Goal: Task Accomplishment & Management: Use online tool/utility

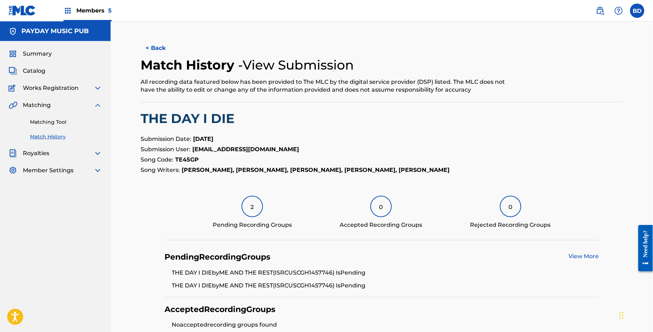
click at [41, 124] on link "Matching Tool" at bounding box center [66, 121] width 72 height 7
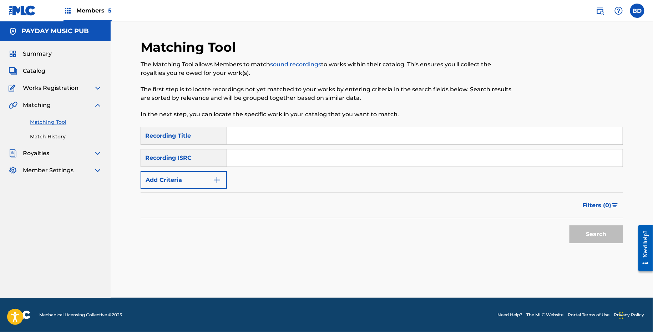
click at [292, 160] on input "Search Form" at bounding box center [425, 158] width 396 height 17
paste input "USCBK2010206"
click at [570, 226] on button "Search" at bounding box center [597, 235] width 54 height 18
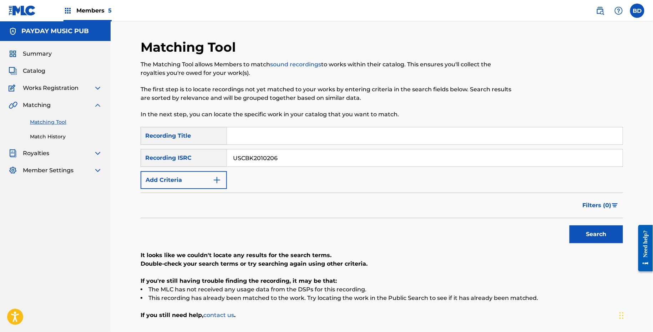
scroll to position [57, 0]
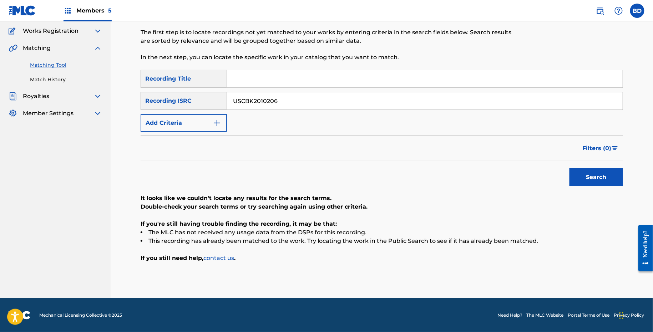
click at [291, 105] on input "USCBK2010206" at bounding box center [425, 100] width 396 height 17
paste input "2"
type input "USCBK2010202"
click at [570, 168] on button "Search" at bounding box center [597, 177] width 54 height 18
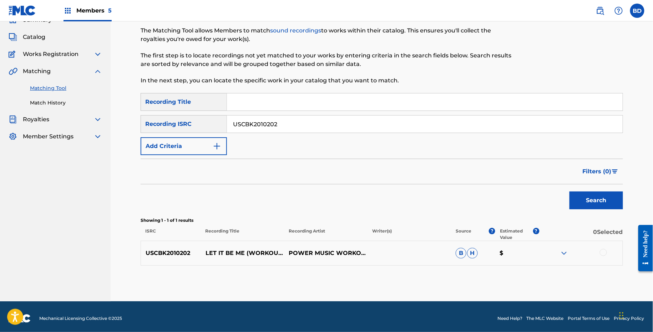
scroll to position [37, 0]
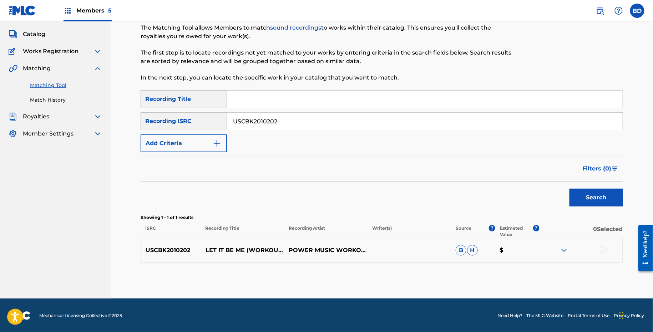
click at [562, 247] on img at bounding box center [564, 250] width 9 height 9
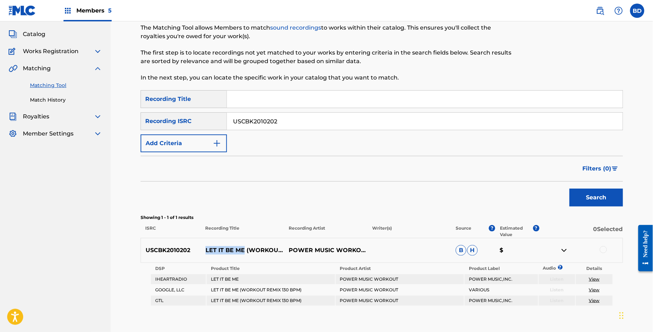
copy p "LET IT BE ME"
drag, startPoint x: 204, startPoint y: 246, endPoint x: 244, endPoint y: 247, distance: 40.0
click at [244, 246] on p "LET IT BE ME (WORKOUT REMIX 130 BPM)" at bounding box center [243, 250] width 84 height 9
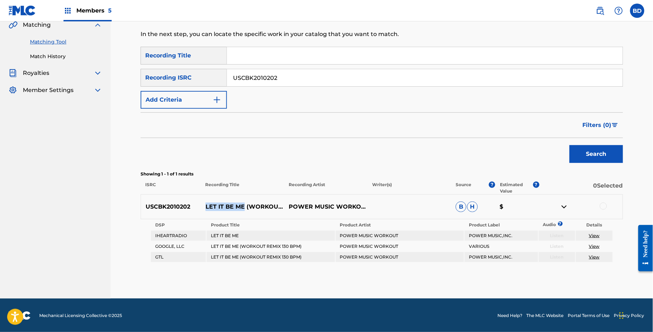
copy p "LET IT BE ME"
click at [604, 206] on div at bounding box center [603, 206] width 7 height 7
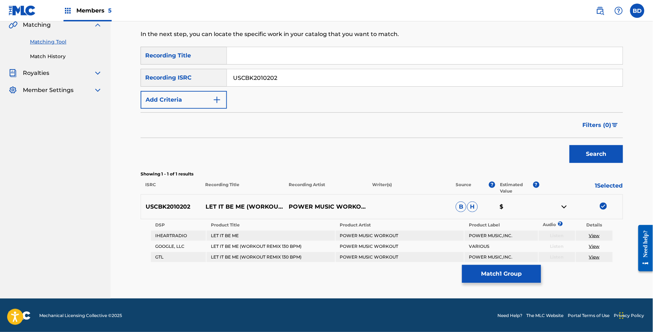
click at [480, 276] on button "Match 1 Group" at bounding box center [501, 274] width 79 height 18
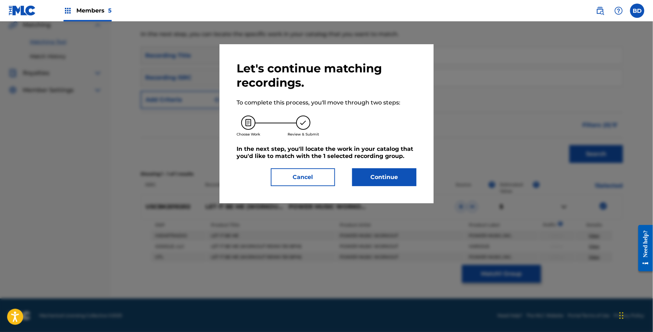
click at [362, 168] on button "Continue" at bounding box center [384, 177] width 64 height 18
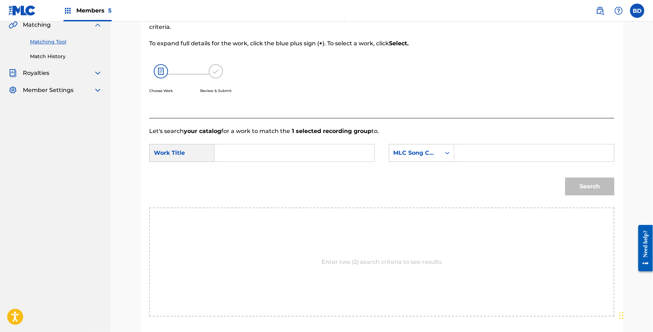
click at [486, 160] on input "Search Form" at bounding box center [534, 153] width 148 height 17
paste input "LA6LFQ"
type input "LA6LFQ"
click at [365, 149] on input "Search Form" at bounding box center [295, 153] width 148 height 17
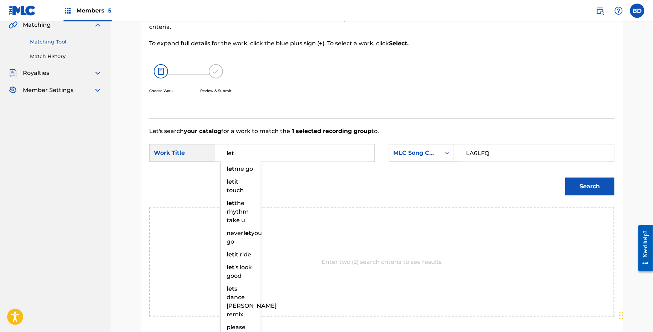
type input "let"
click at [582, 180] on button "Search" at bounding box center [589, 187] width 49 height 18
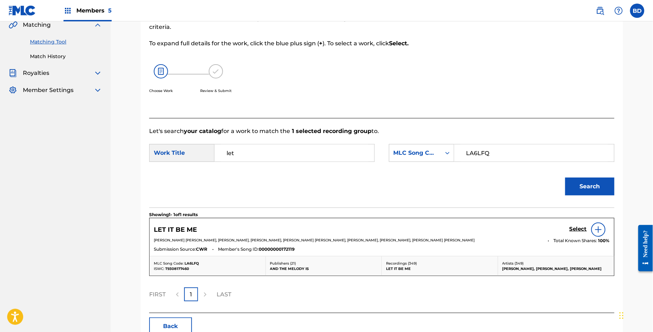
click at [574, 232] on link "Select" at bounding box center [578, 230] width 17 height 8
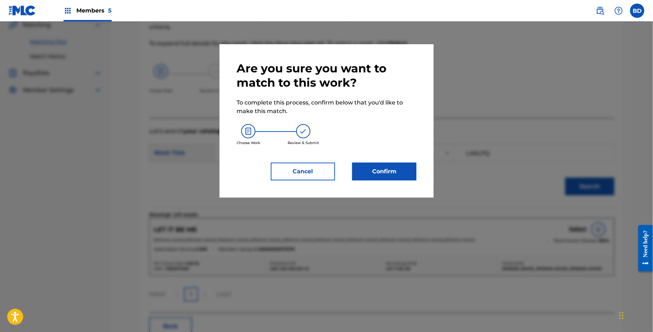
click at [345, 156] on div "Are you sure you want to match to this work? To complete this process, confirm …" at bounding box center [327, 120] width 180 height 119
click at [413, 175] on button "Confirm" at bounding box center [384, 172] width 64 height 18
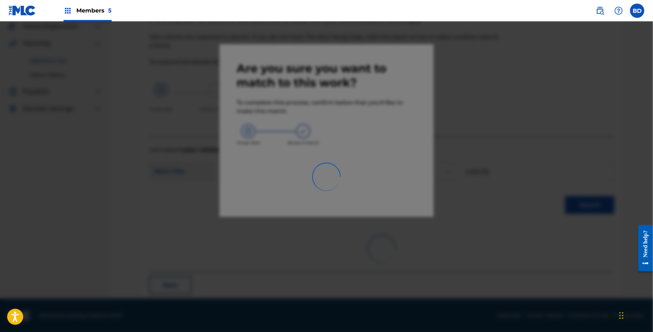
scroll to position [0, 0]
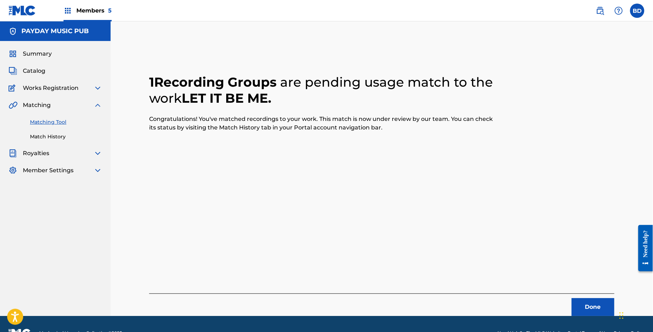
click at [55, 138] on link "Match History" at bounding box center [66, 136] width 72 height 7
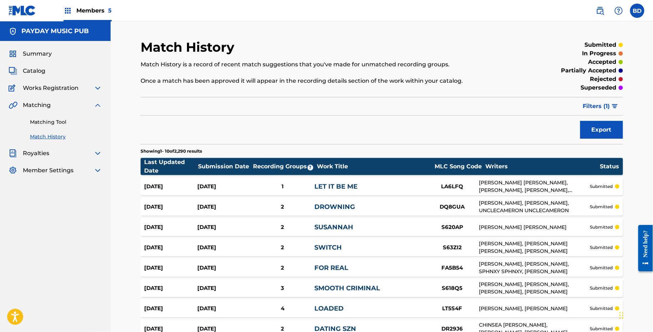
click at [180, 184] on div "Aug 28, 2025" at bounding box center [170, 187] width 53 height 8
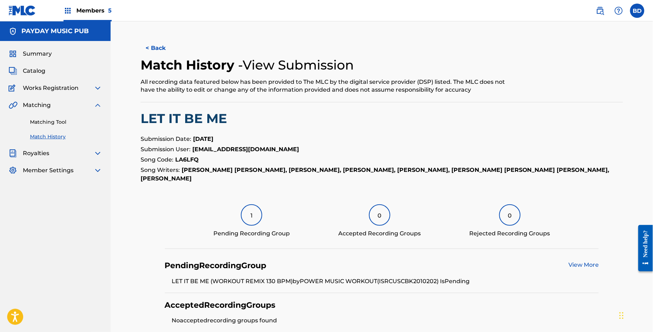
click at [62, 120] on link "Matching Tool" at bounding box center [66, 121] width 72 height 7
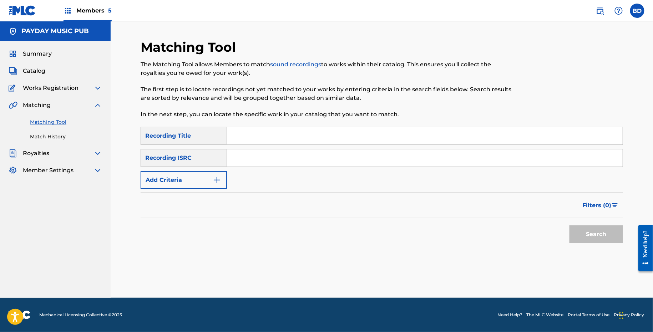
click at [299, 157] on input "Search Form" at bounding box center [425, 158] width 396 height 17
paste input "USCA20501621"
type input "USCA20501621"
click at [570, 226] on button "Search" at bounding box center [597, 235] width 54 height 18
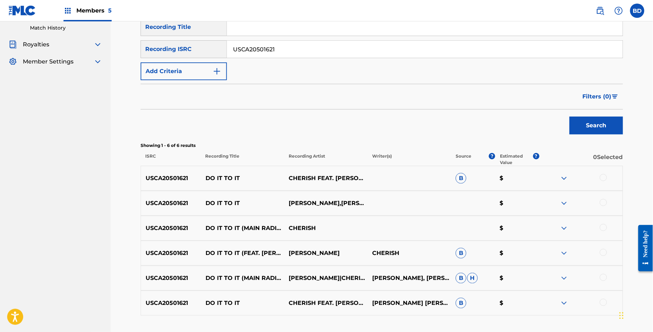
scroll to position [147, 0]
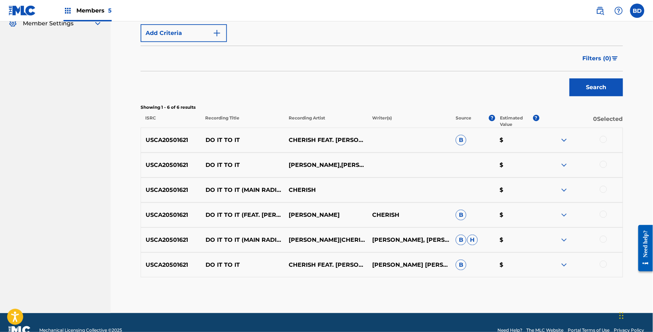
click at [563, 262] on img at bounding box center [564, 265] width 9 height 9
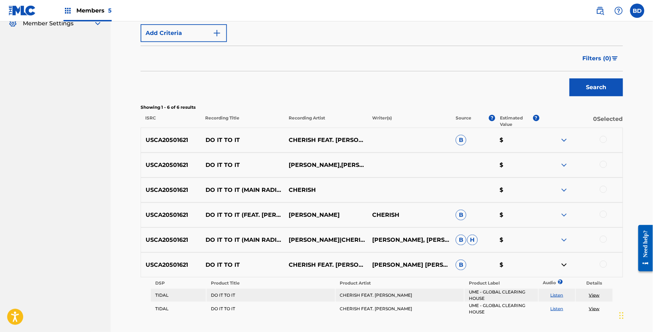
click at [563, 237] on img at bounding box center [564, 240] width 9 height 9
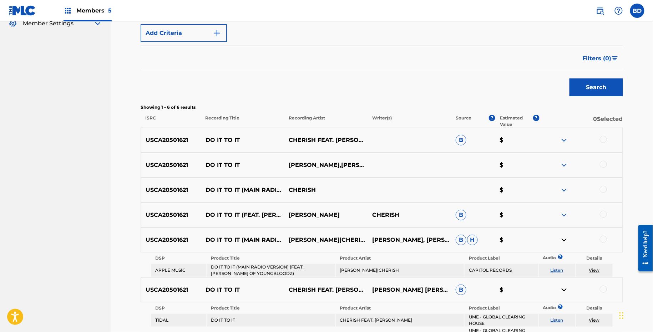
click at [563, 214] on img at bounding box center [564, 215] width 9 height 9
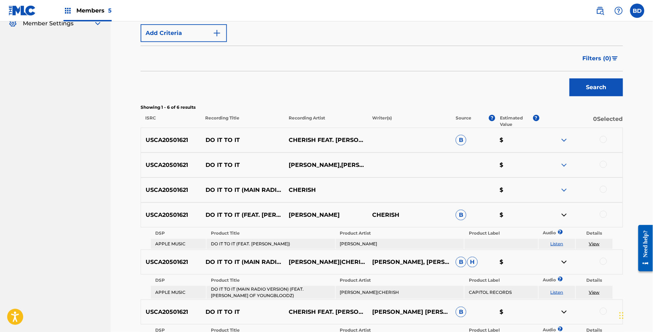
click at [569, 135] on div "USCA20501621 DO IT TO IT CHERISH FEAT. SEAN P B $" at bounding box center [382, 140] width 483 height 25
click at [564, 136] on img at bounding box center [564, 140] width 9 height 9
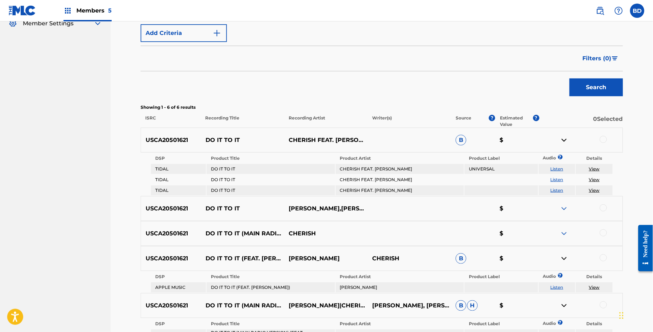
click at [216, 138] on p "DO IT TO IT" at bounding box center [243, 140] width 84 height 9
copy p "DO IT TO IT"
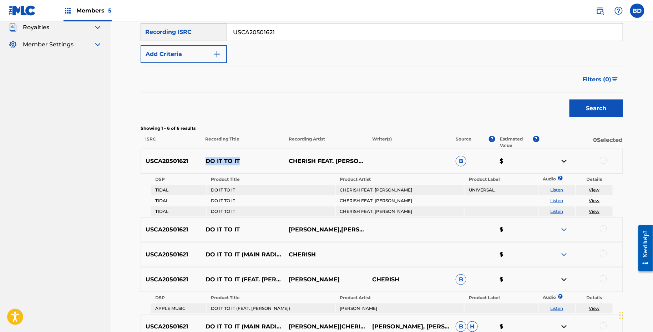
scroll to position [55, 0]
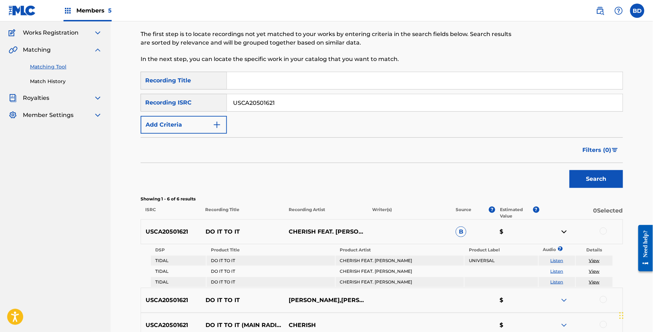
click at [253, 104] on input "USCA20501621" at bounding box center [425, 102] width 396 height 17
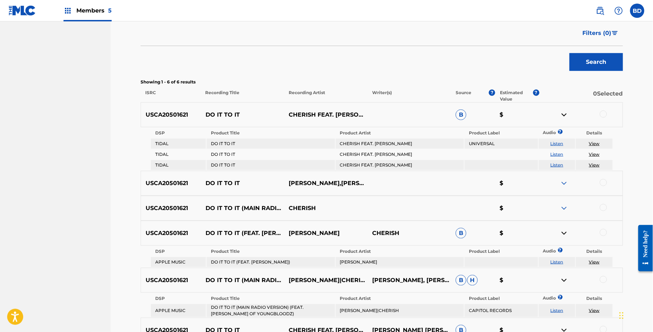
scroll to position [238, 0]
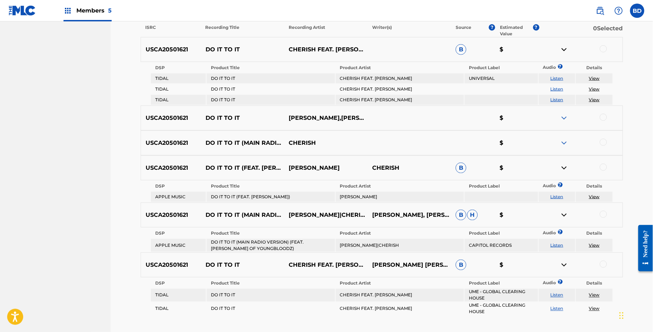
click at [222, 89] on td "DO IT TO IT" at bounding box center [271, 89] width 128 height 10
copy td "DO IT TO IT"
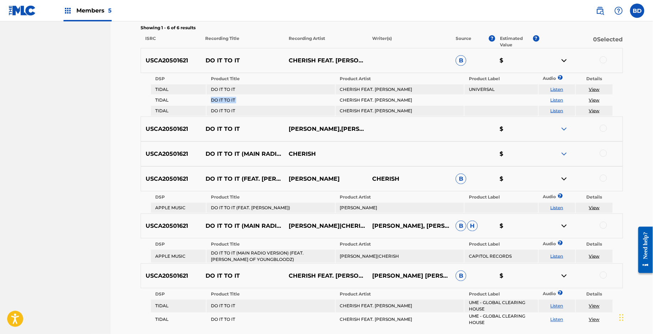
scroll to position [225, 0]
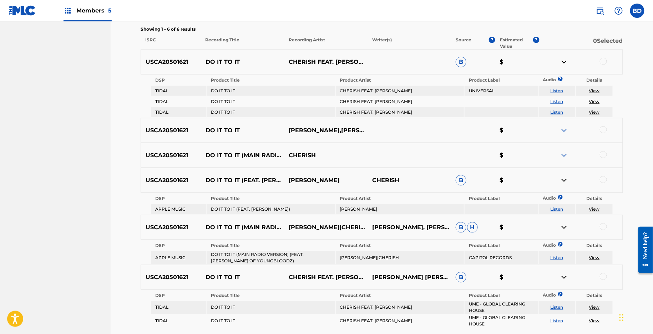
click at [603, 60] on div at bounding box center [603, 61] width 7 height 7
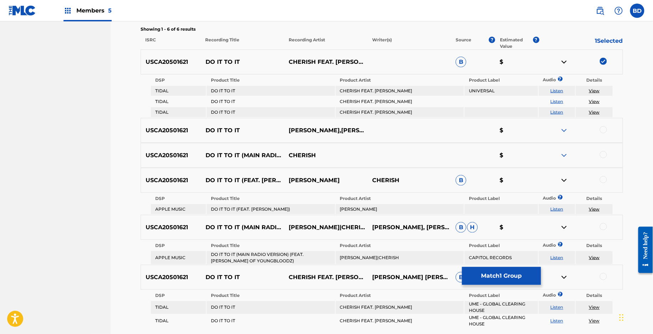
click at [558, 61] on div at bounding box center [581, 62] width 84 height 9
click at [562, 61] on img at bounding box center [564, 62] width 9 height 9
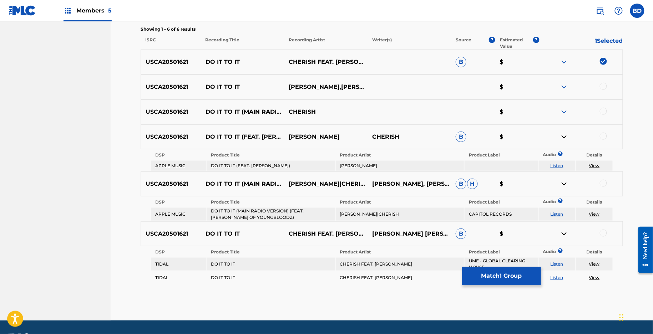
click at [601, 234] on div at bounding box center [603, 233] width 7 height 7
click at [564, 233] on img at bounding box center [564, 234] width 9 height 9
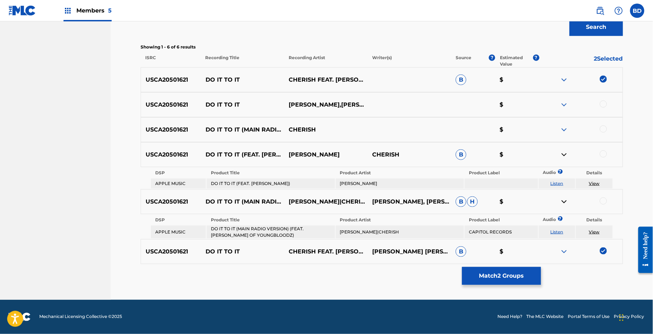
scroll to position [206, 0]
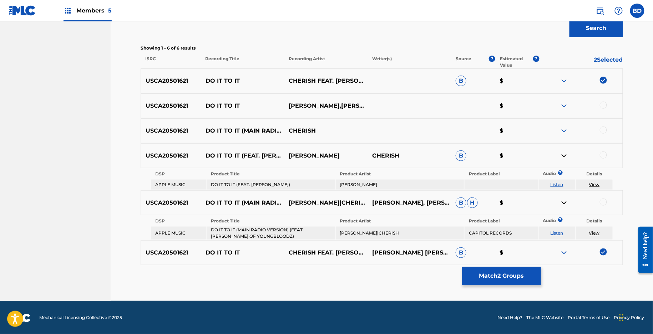
click at [248, 235] on td "DO IT TO IT (MAIN RADIO VERSION) (FEAT. SEAN PAUL OF YOUNGBLOODZ)" at bounding box center [271, 233] width 128 height 13
copy td "DO IT TO IT (MAIN RADIO VERSION) (FEAT. SEAN PAUL OF YOUNGBLOODZ)"
click at [352, 236] on td "SEAN PAUL|CHERISH" at bounding box center [400, 233] width 128 height 13
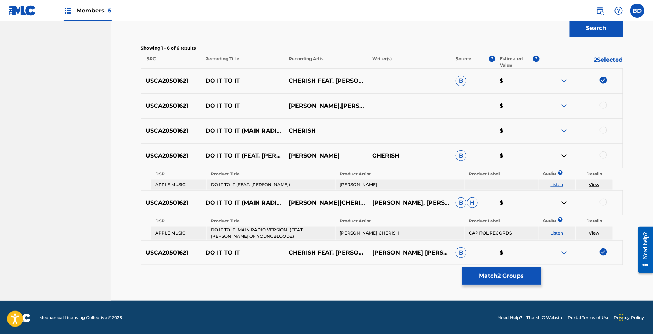
click at [352, 236] on td "SEAN PAUL|CHERISH" at bounding box center [400, 233] width 128 height 13
copy td "SEAN PAUL|CHERISH"
click at [354, 181] on td "[PERSON_NAME]" at bounding box center [400, 185] width 128 height 10
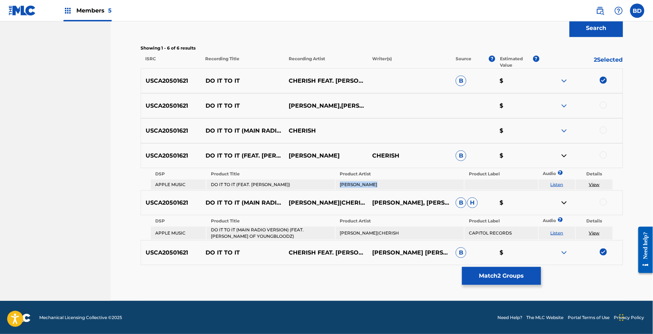
click at [354, 181] on td "[PERSON_NAME]" at bounding box center [400, 185] width 128 height 10
copy td "[PERSON_NAME]"
click at [248, 186] on td "DO IT TO IT (FEAT. [PERSON_NAME])" at bounding box center [271, 185] width 128 height 10
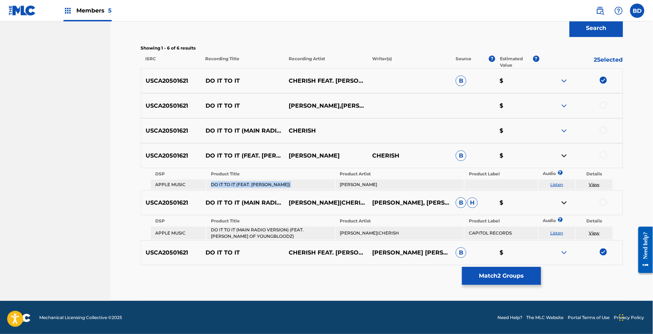
copy td "DO IT TO IT (FEAT. [PERSON_NAME])"
click at [604, 156] on div at bounding box center [603, 155] width 7 height 7
click at [566, 154] on img at bounding box center [564, 156] width 9 height 9
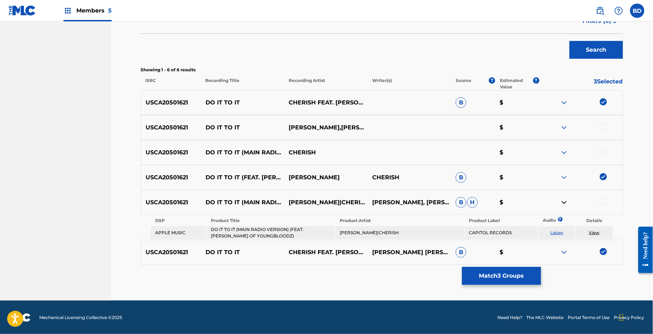
click at [604, 202] on div at bounding box center [603, 201] width 7 height 7
click at [494, 266] on div "Matching Tool The Matching Tool allows Members to match sound recordings to wor…" at bounding box center [382, 78] width 483 height 446
click at [460, 266] on div "Matching Tool The Matching Tool allows Members to match sound recordings to wor…" at bounding box center [382, 78] width 483 height 446
click at [472, 266] on div "Matching Tool The Matching Tool allows Members to match sound recordings to wor…" at bounding box center [382, 78] width 483 height 446
click at [469, 281] on button "Match 4 Groups" at bounding box center [501, 276] width 79 height 18
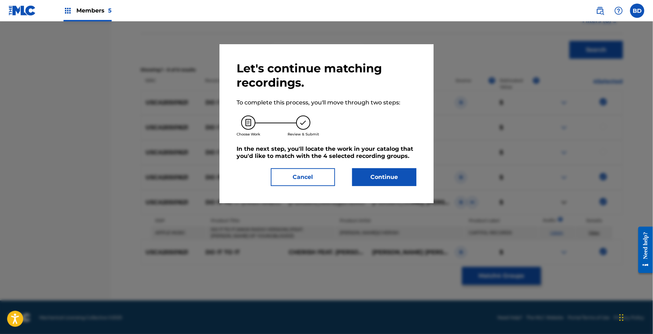
click at [412, 160] on div "Let's continue matching recordings. To complete this process, you'll move throu…" at bounding box center [327, 123] width 180 height 125
click at [407, 173] on button "Continue" at bounding box center [384, 177] width 64 height 18
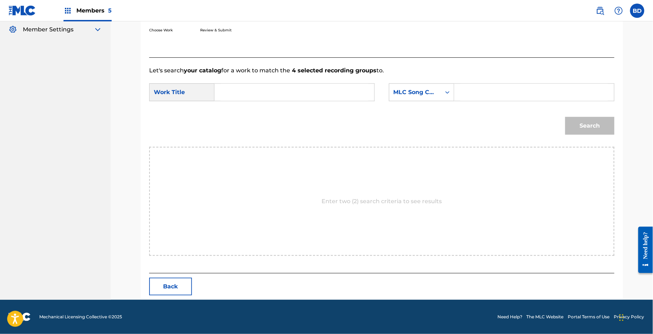
scroll to position [140, 0]
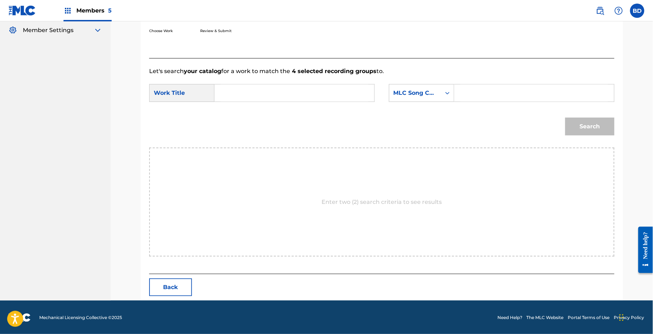
click at [499, 98] on input "Search Form" at bounding box center [534, 93] width 148 height 17
paste input "D1948D"
type input "D1948D"
click at [319, 99] on input "Search Form" at bounding box center [295, 93] width 148 height 17
type input "it"
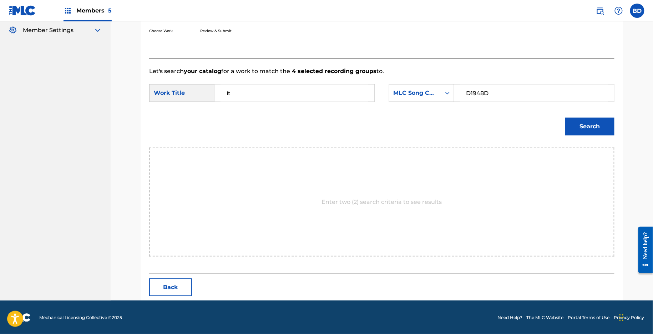
click at [595, 118] on button "Search" at bounding box center [589, 127] width 49 height 18
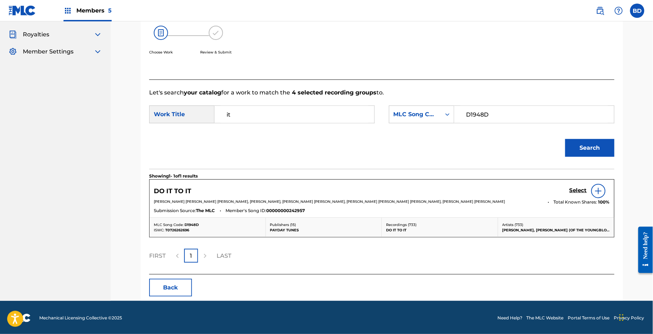
scroll to position [0, 0]
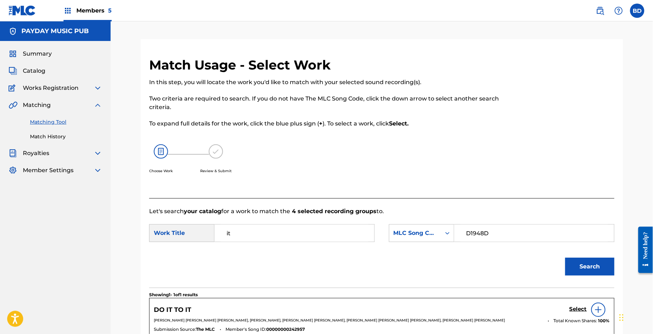
click at [575, 309] on h5 "Select" at bounding box center [578, 309] width 17 height 7
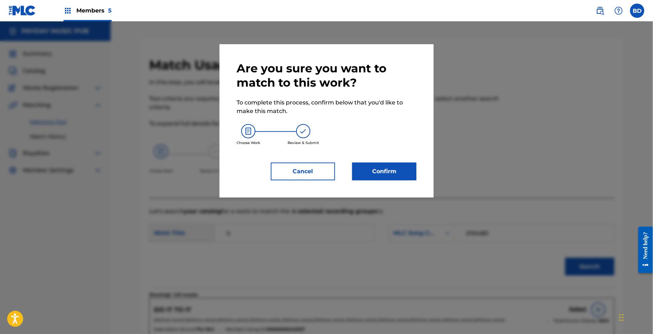
click at [370, 176] on button "Confirm" at bounding box center [384, 172] width 64 height 18
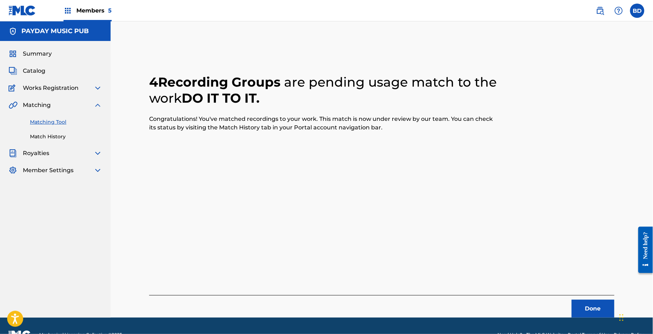
click at [59, 135] on link "Match History" at bounding box center [66, 136] width 72 height 7
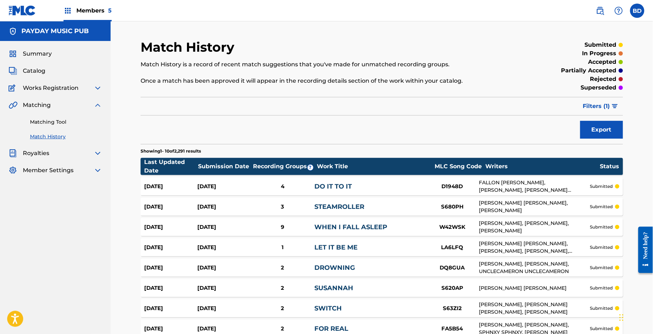
click at [240, 188] on div "Aug 28, 2025" at bounding box center [223, 187] width 53 height 8
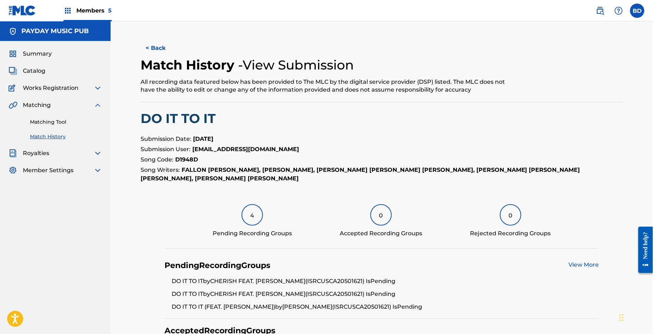
click at [57, 120] on link "Matching Tool" at bounding box center [66, 121] width 72 height 7
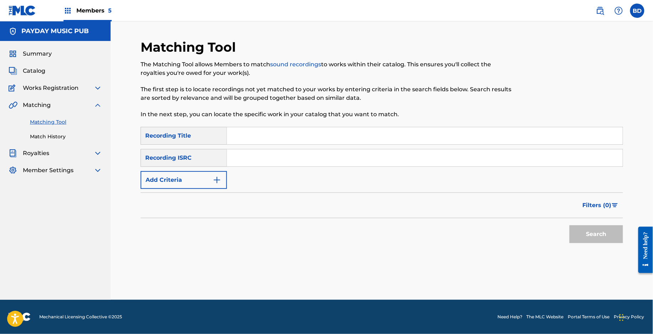
click at [314, 155] on input "Search Form" at bounding box center [425, 158] width 396 height 17
paste input "USBT21610330"
type input "USBT21610330"
click at [570, 226] on button "Search" at bounding box center [597, 235] width 54 height 18
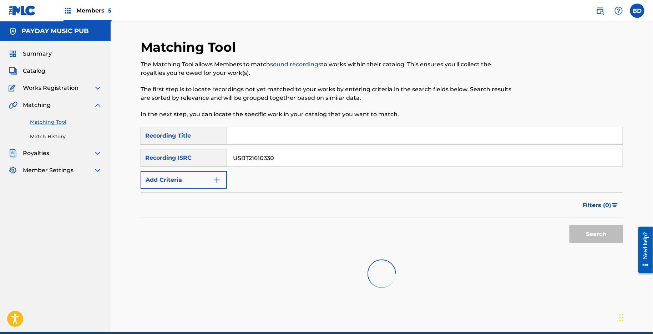
scroll to position [35, 0]
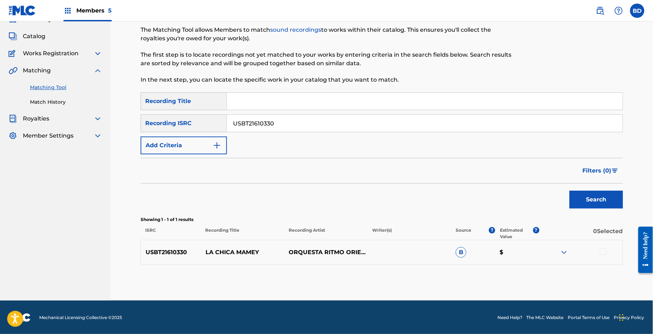
click at [249, 247] on div "USBT21610330 LA CHICA MAMEY ORQUESTA RITMO ORIENTAL B $" at bounding box center [382, 252] width 483 height 25
click at [248, 247] on div "USBT21610330 LA CHICA MAMEY ORQUESTA RITMO ORIENTAL B $" at bounding box center [382, 252] width 483 height 25
click at [258, 251] on p "LA CHICA MAMEY" at bounding box center [243, 252] width 84 height 9
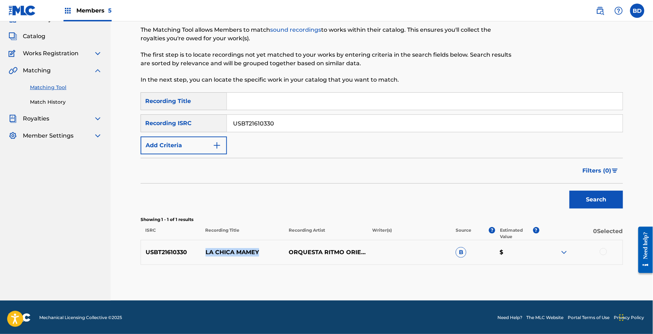
click at [258, 251] on p "LA CHICA MAMEY" at bounding box center [243, 252] width 84 height 9
copy p "LA CHICA MAMEY"
click at [564, 250] on img at bounding box center [564, 252] width 9 height 9
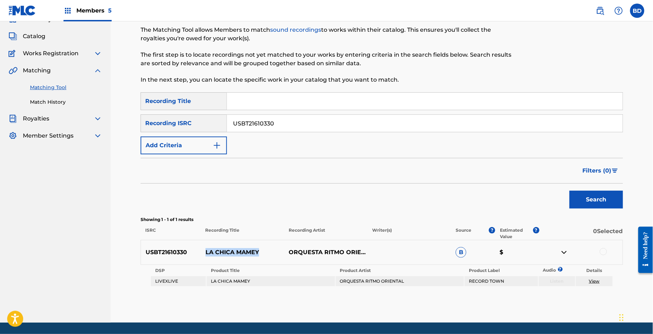
scroll to position [57, 0]
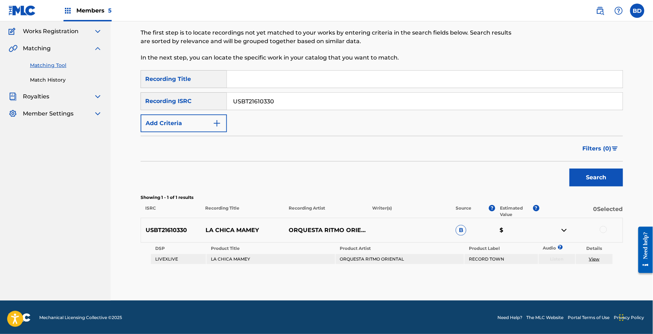
click at [606, 231] on div at bounding box center [603, 229] width 7 height 7
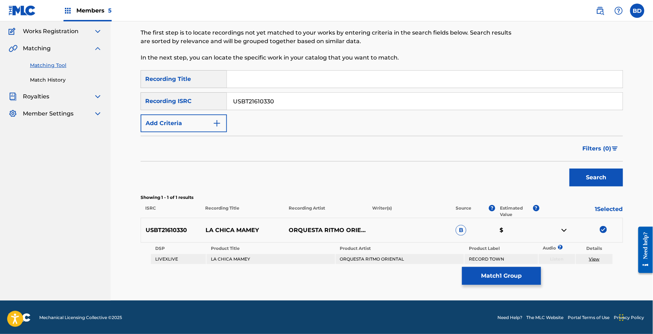
click at [489, 277] on button "Match 1 Group" at bounding box center [501, 276] width 79 height 18
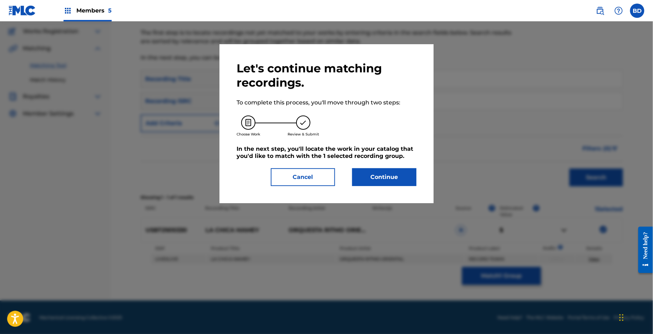
click at [361, 173] on button "Continue" at bounding box center [384, 177] width 64 height 18
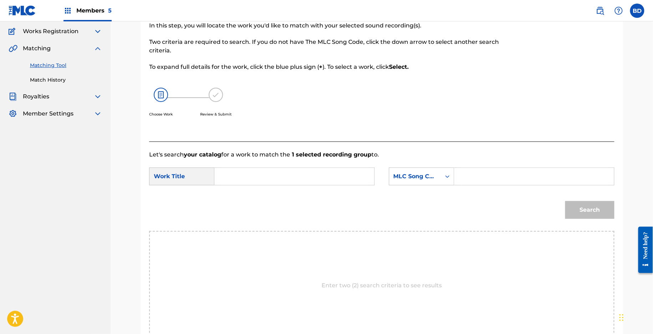
click at [462, 191] on form "SearchWithCriteria1f162dc9-eb4f-434e-b161-7e9c9b7df0e6 Work Title SearchWithCri…" at bounding box center [381, 195] width 465 height 72
click at [467, 178] on input "Search Form" at bounding box center [534, 176] width 148 height 17
paste input "L19333"
type input "L19333"
click at [321, 178] on input "Search Form" at bounding box center [295, 176] width 148 height 17
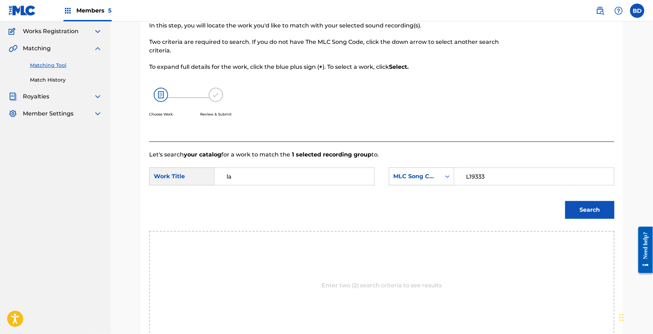
type input "la"
click at [625, 215] on div "Match Usage - Select Work In this step, you will locate the work you'd like to …" at bounding box center [382, 184] width 500 height 402
drag, startPoint x: 624, startPoint y: 215, endPoint x: 592, endPoint y: 215, distance: 31.4
click at [624, 215] on div "Match Usage - Select Work In this step, you will locate the work you'd like to …" at bounding box center [382, 184] width 500 height 402
click at [591, 215] on button "Search" at bounding box center [589, 210] width 49 height 18
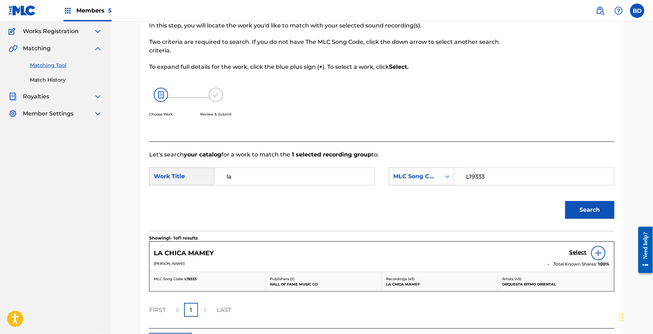
click at [577, 252] on h5 "Select" at bounding box center [578, 252] width 17 height 7
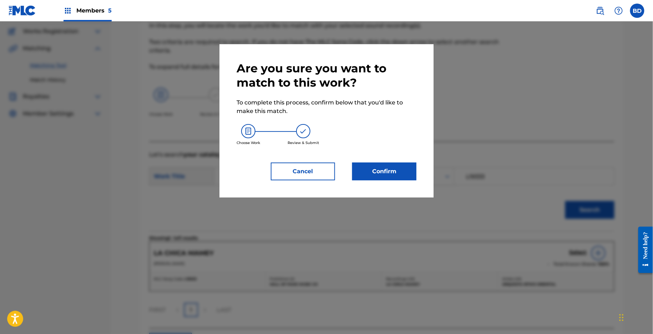
click at [379, 173] on button "Confirm" at bounding box center [384, 172] width 64 height 18
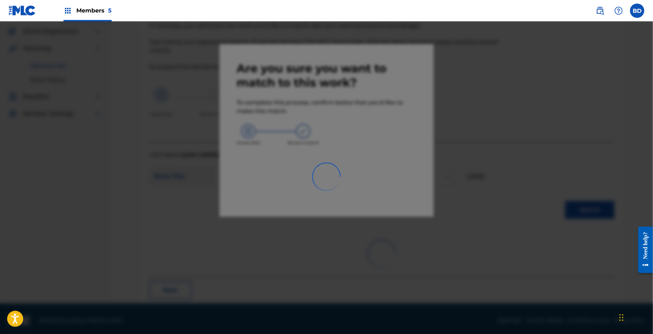
scroll to position [18, 0]
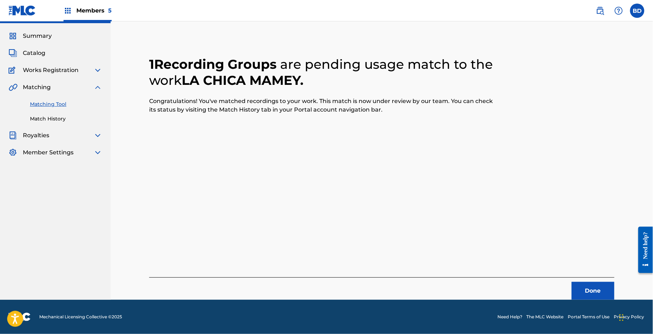
click at [41, 110] on div "Matching Tool Match History" at bounding box center [56, 107] width 94 height 31
click at [41, 114] on div "Matching Tool Match History" at bounding box center [56, 107] width 94 height 31
click at [40, 118] on link "Match History" at bounding box center [66, 118] width 72 height 7
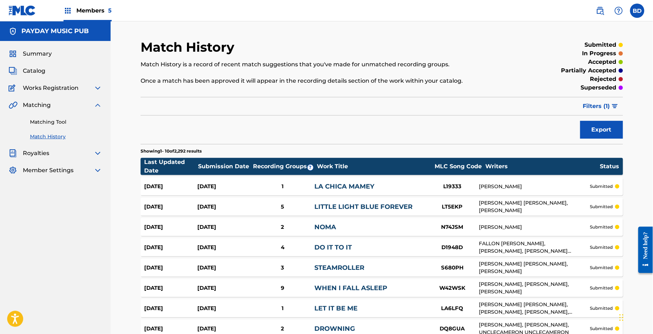
click at [240, 178] on div "Aug 28, 2025 Aug 28, 2025 1 LA CHICA MAMEY L19333 JUAN CRESPO MAZA submitted" at bounding box center [382, 187] width 483 height 18
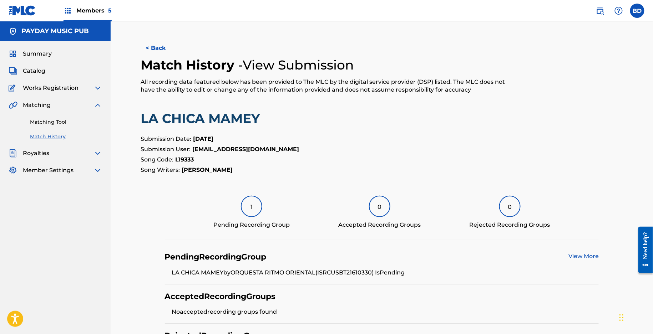
click at [47, 122] on link "Matching Tool" at bounding box center [66, 121] width 72 height 7
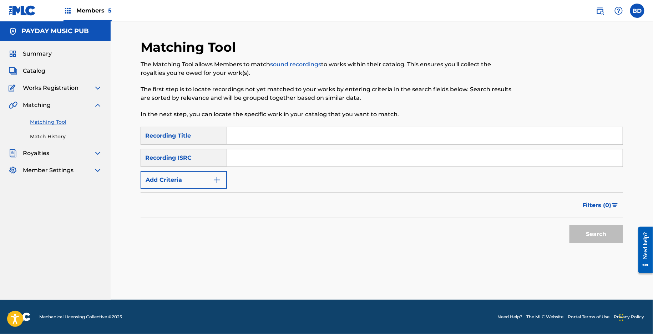
click at [246, 157] on input "Search Form" at bounding box center [425, 158] width 396 height 17
paste input "USAT22400756"
type input "USAT22400756"
click at [570, 226] on button "Search" at bounding box center [597, 235] width 54 height 18
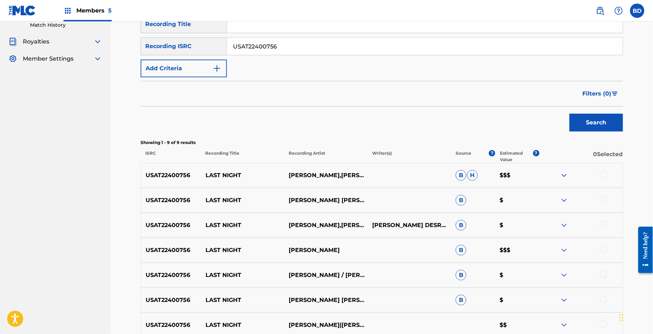
scroll to position [234, 0]
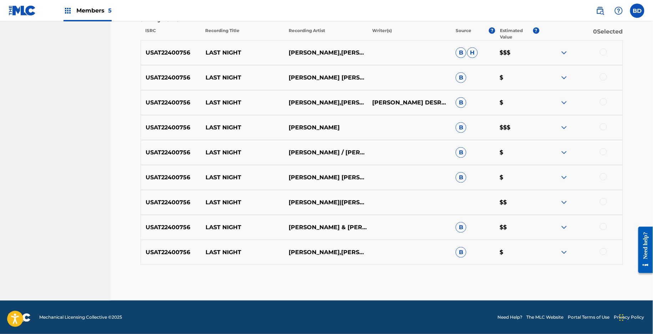
click at [562, 255] on img at bounding box center [564, 252] width 9 height 9
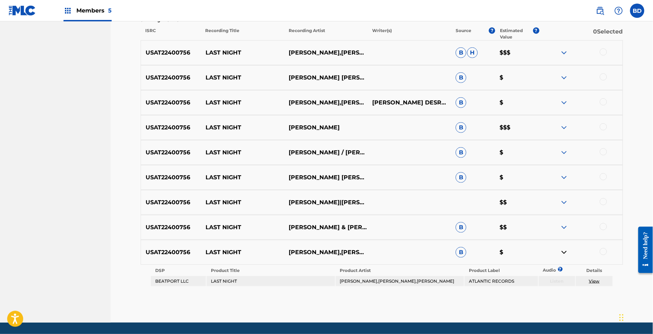
click at [563, 233] on div "USAT22400756 LAST NIGHT JASON DERULO & GUCCI MANE & QUAVO B $$" at bounding box center [382, 227] width 483 height 25
click at [563, 224] on img at bounding box center [564, 227] width 9 height 9
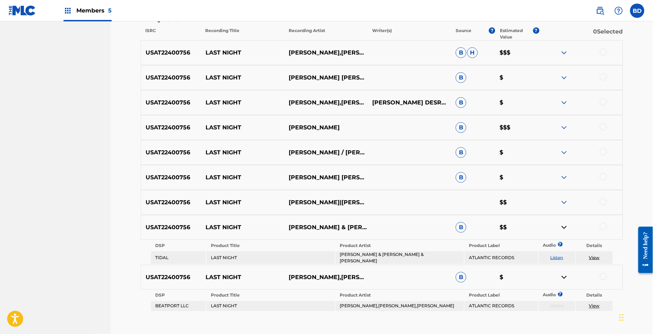
click at [564, 175] on img at bounding box center [564, 177] width 9 height 9
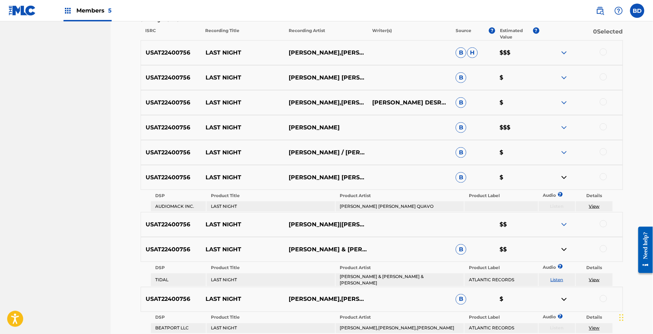
click at [569, 152] on div at bounding box center [581, 152] width 84 height 9
click at [564, 149] on img at bounding box center [564, 152] width 9 height 9
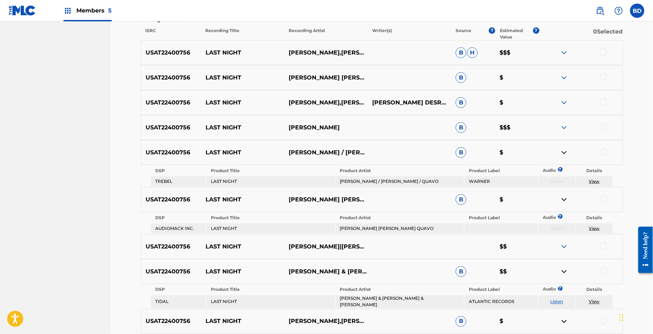
click at [565, 91] on div "USAT22400756 LAST NIGHT JASON DERULO,GUCCI MANE & QUAVO JASON DESROULEAUXJAMAL …" at bounding box center [382, 102] width 483 height 25
click at [565, 127] on img at bounding box center [564, 127] width 9 height 9
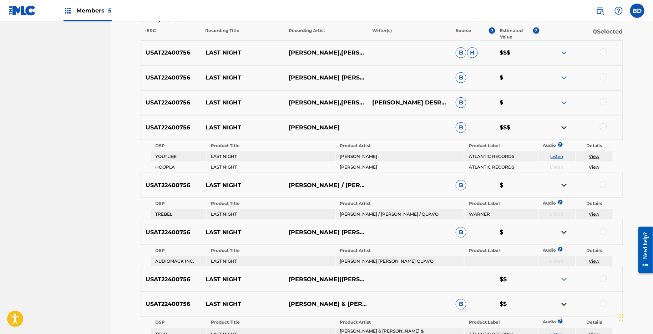
click at [565, 96] on div "USAT22400756 LAST NIGHT JASON DERULO,GUCCI MANE & QUAVO JASON DESROULEAUXJAMAL …" at bounding box center [382, 102] width 483 height 25
click at [565, 105] on img at bounding box center [564, 103] width 9 height 9
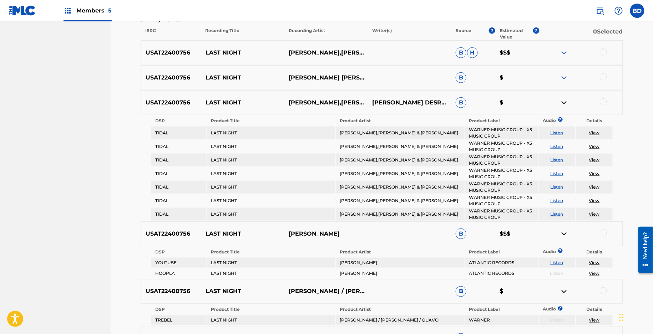
click at [565, 78] on img at bounding box center [564, 78] width 9 height 9
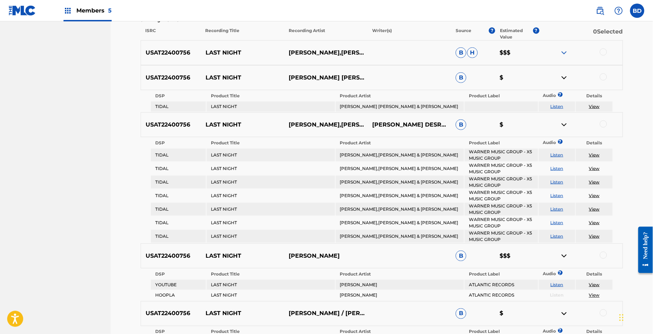
click at [562, 55] on img at bounding box center [564, 53] width 9 height 9
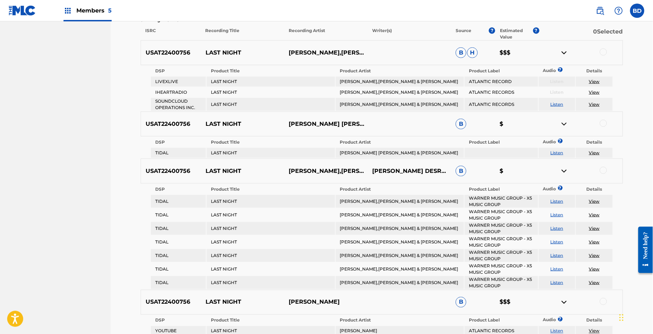
click at [237, 51] on p "LAST NIGHT" at bounding box center [243, 53] width 84 height 9
copy p "LAST NIGHT"
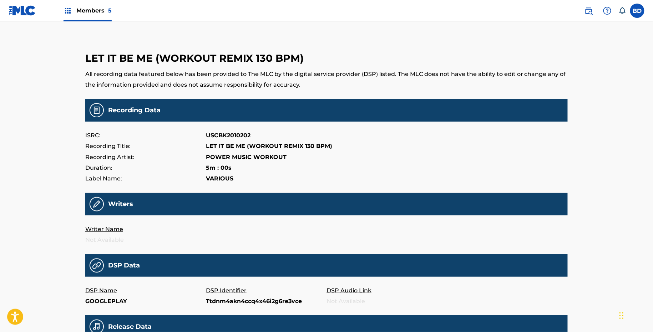
click at [233, 303] on p "Ttdnm4akn4ccq4x46i2g6re3vce" at bounding box center [266, 301] width 121 height 11
copy p "Ttdnm4akn4ccq4x46i2g6re3vce"
click at [220, 301] on p "97700441" at bounding box center [266, 301] width 121 height 11
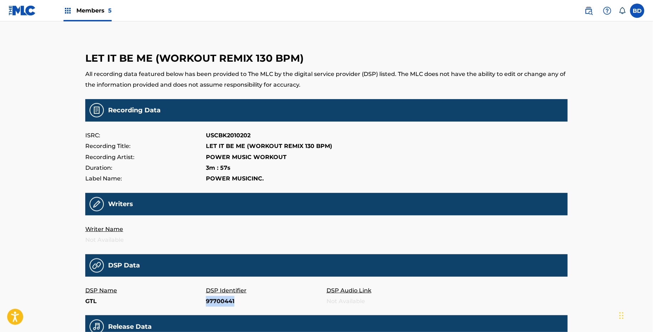
copy p "97700441"
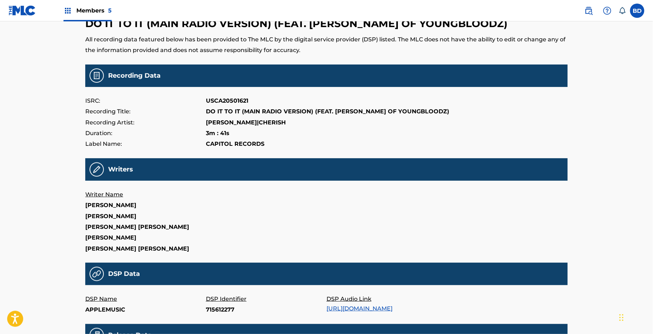
click at [217, 309] on p "715612277" at bounding box center [266, 310] width 121 height 11
copy p "715612277"
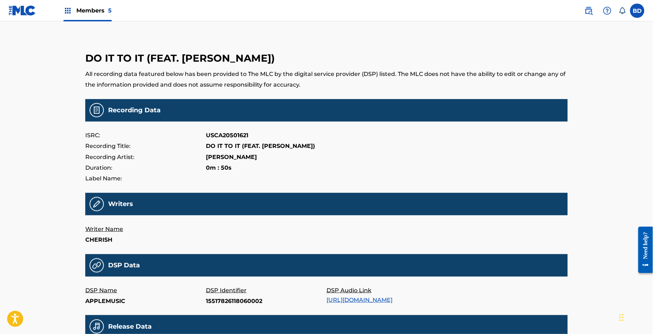
click at [228, 299] on p "15517826118060002" at bounding box center [266, 301] width 121 height 11
copy p "15517826118060002"
